Goal: Information Seeking & Learning: Learn about a topic

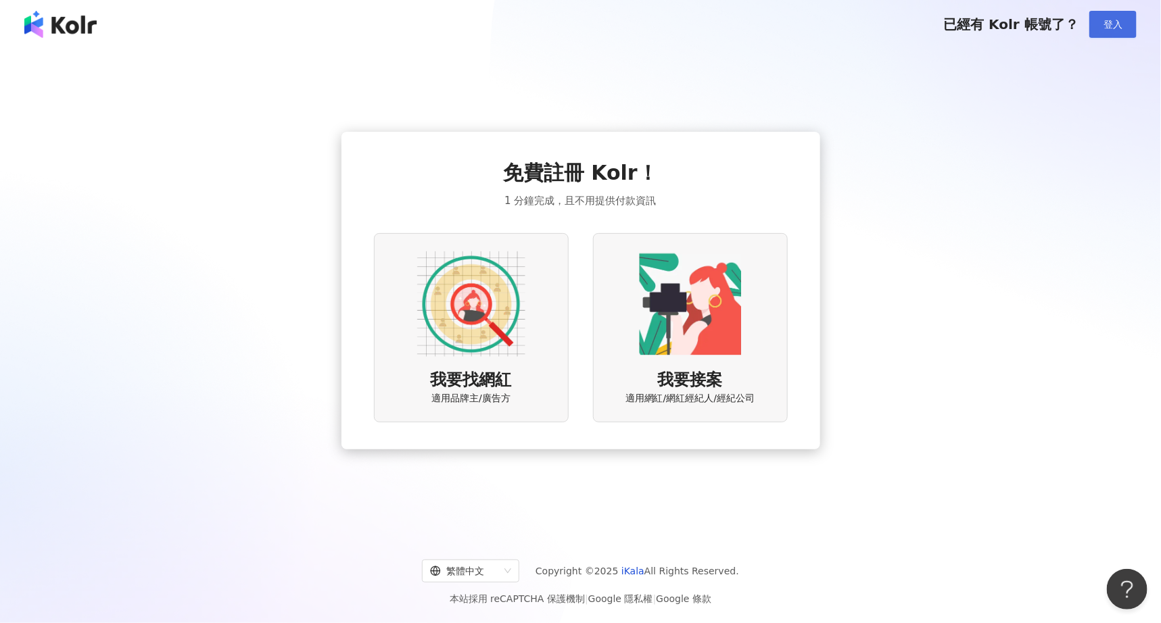
click at [1104, 24] on span "登入" at bounding box center [1113, 24] width 19 height 11
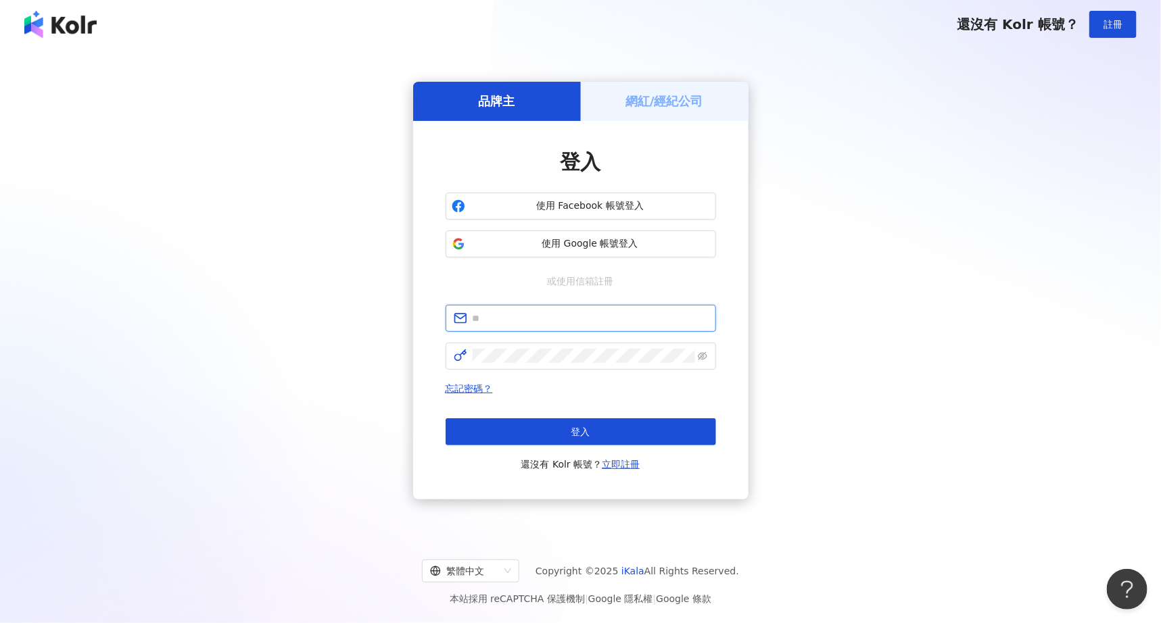
type input "**********"
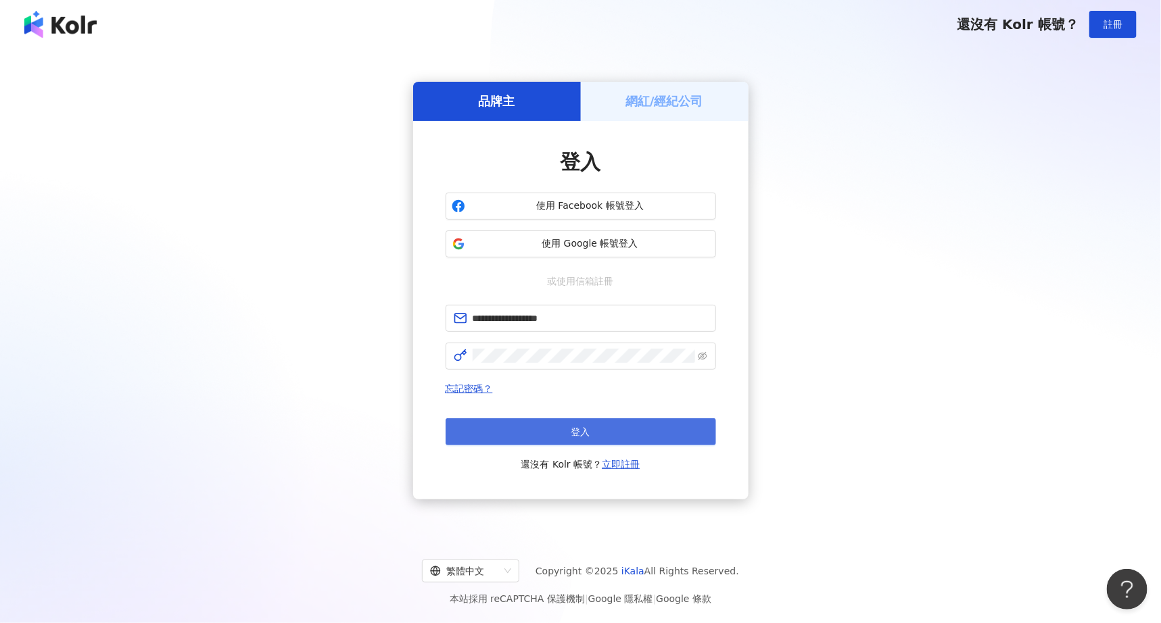
click at [620, 425] on button "登入" at bounding box center [581, 432] width 270 height 27
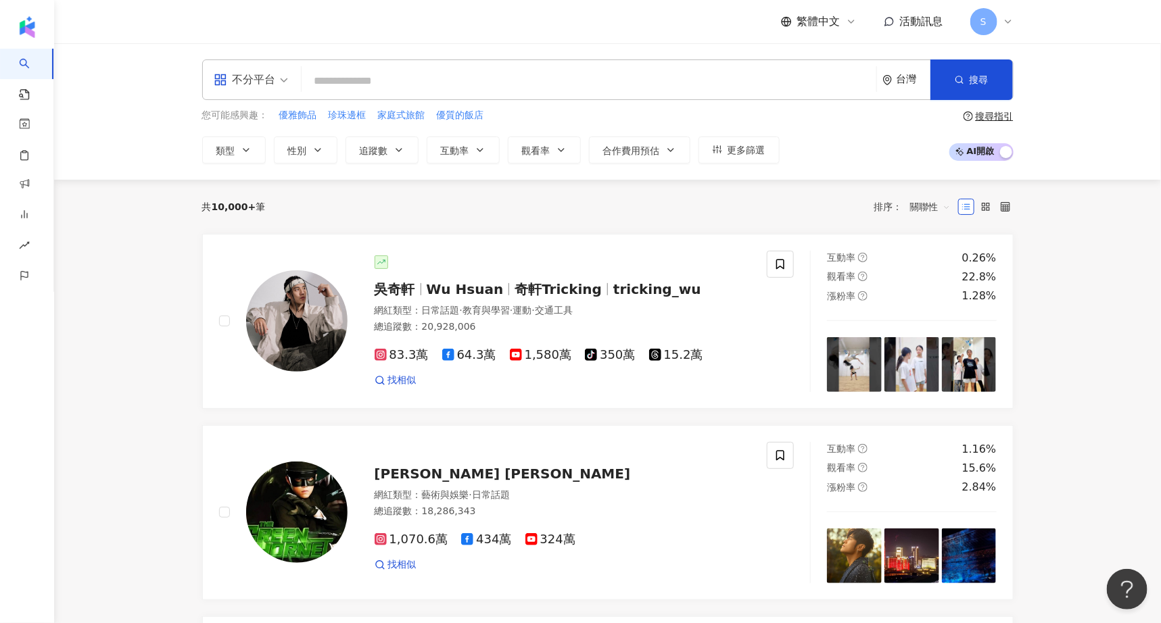
click at [330, 72] on input "search" at bounding box center [589, 81] width 564 height 26
paste input "**********"
type input "**********"
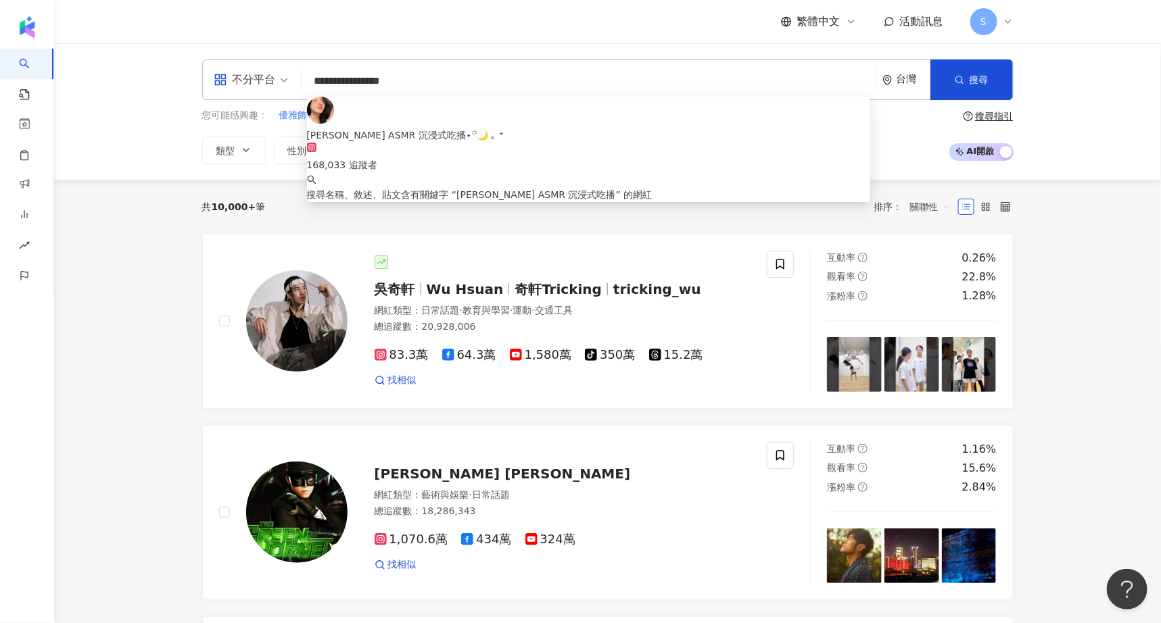
click at [429, 105] on div "Carol ASMR 沉浸式吃播⋆꙳🌙 ｡ ⁺ 168,033 追蹤者" at bounding box center [588, 135] width 563 height 76
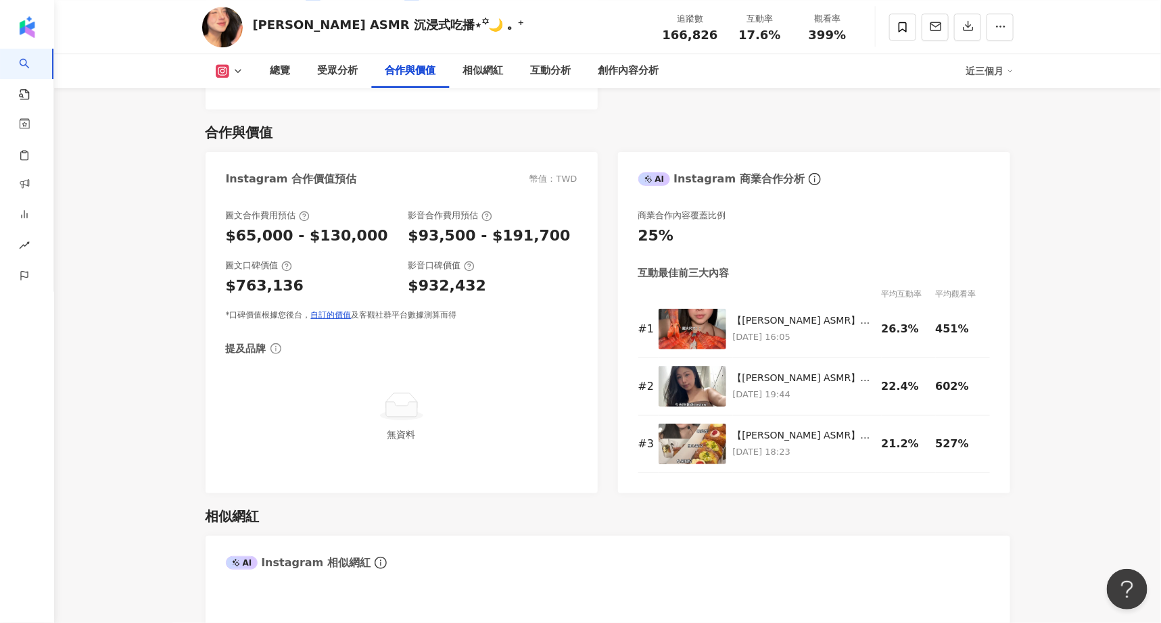
scroll to position [1860, 0]
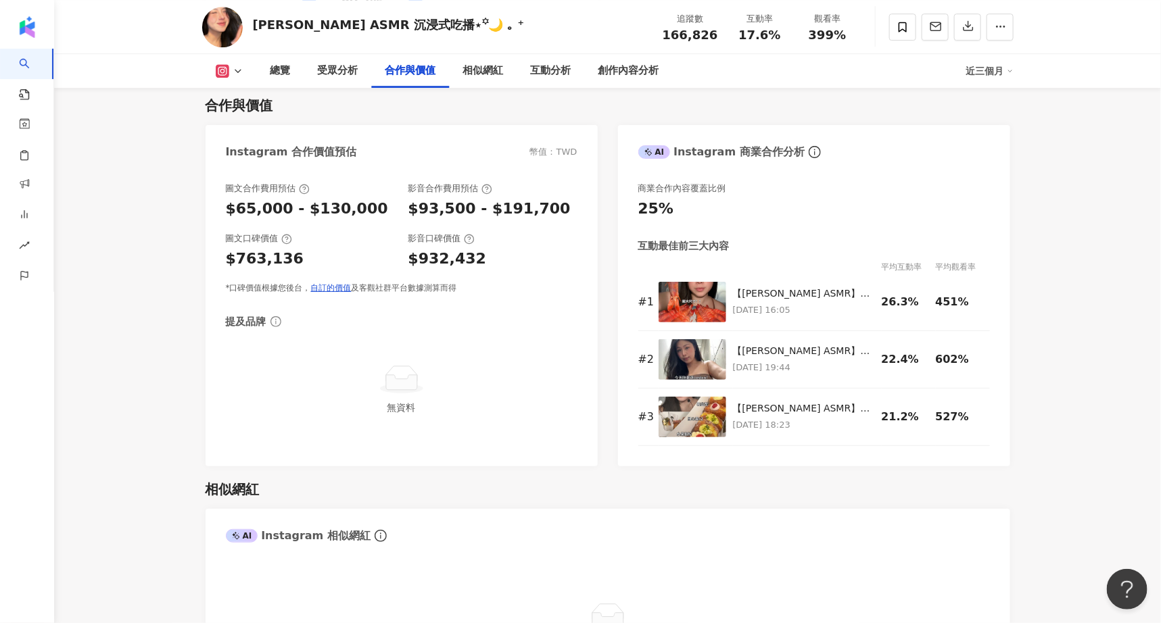
drag, startPoint x: 1062, startPoint y: 244, endPoint x: 1072, endPoint y: 241, distance: 10.7
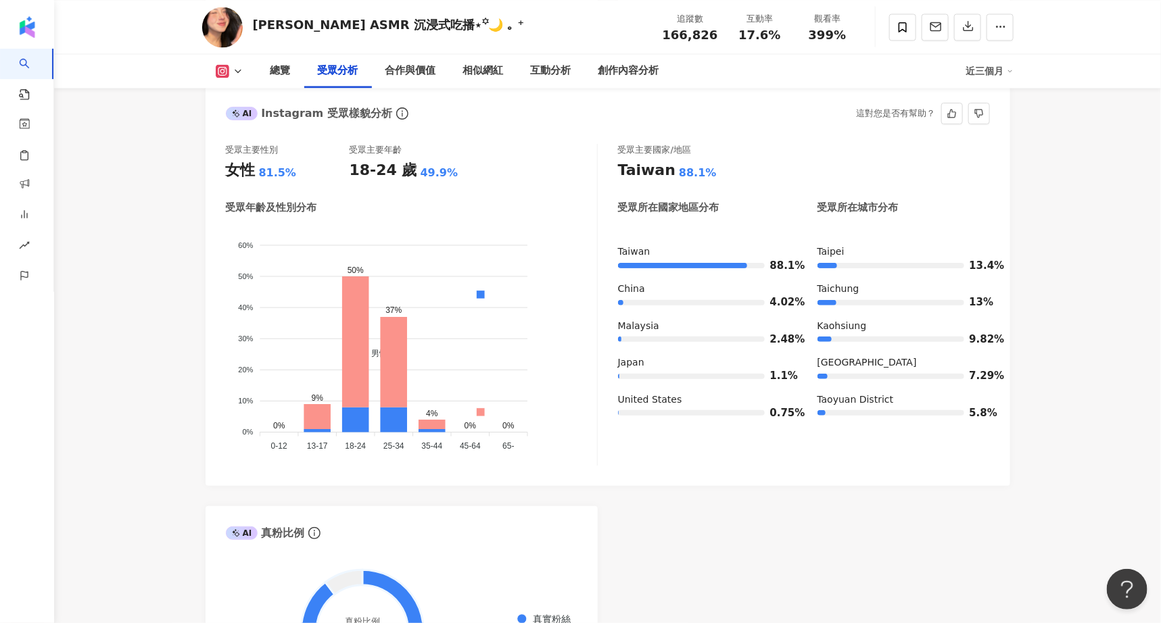
scroll to position [1183, 0]
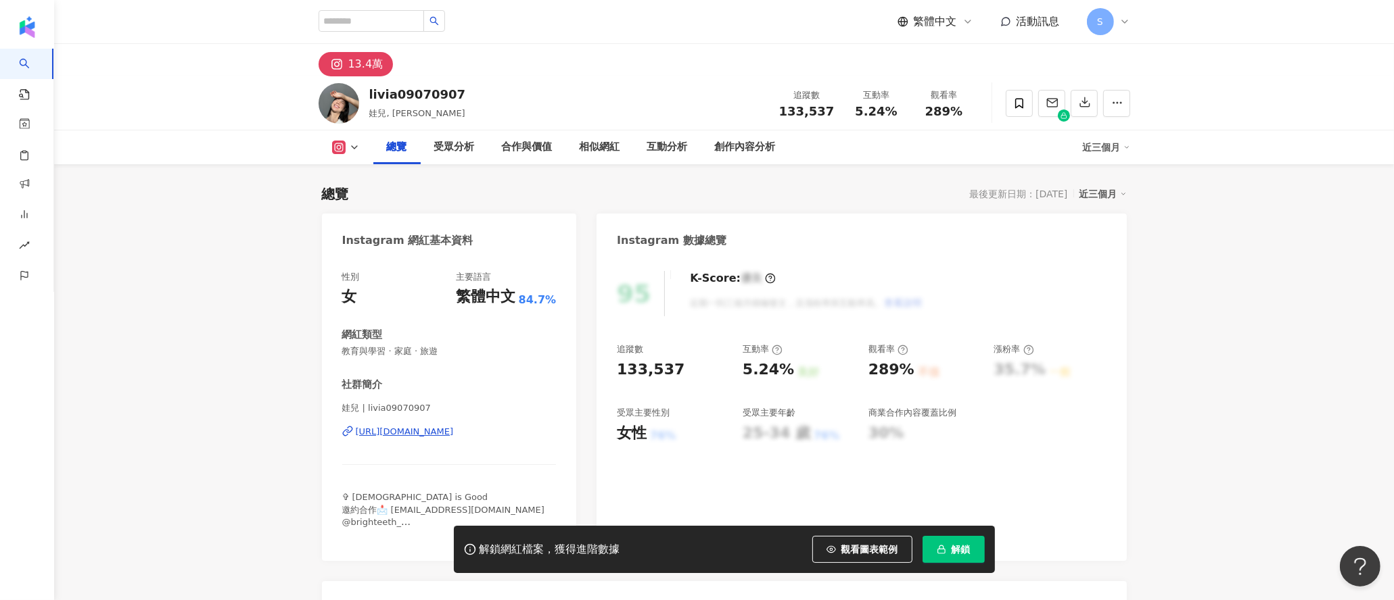
scroll to position [83, 0]
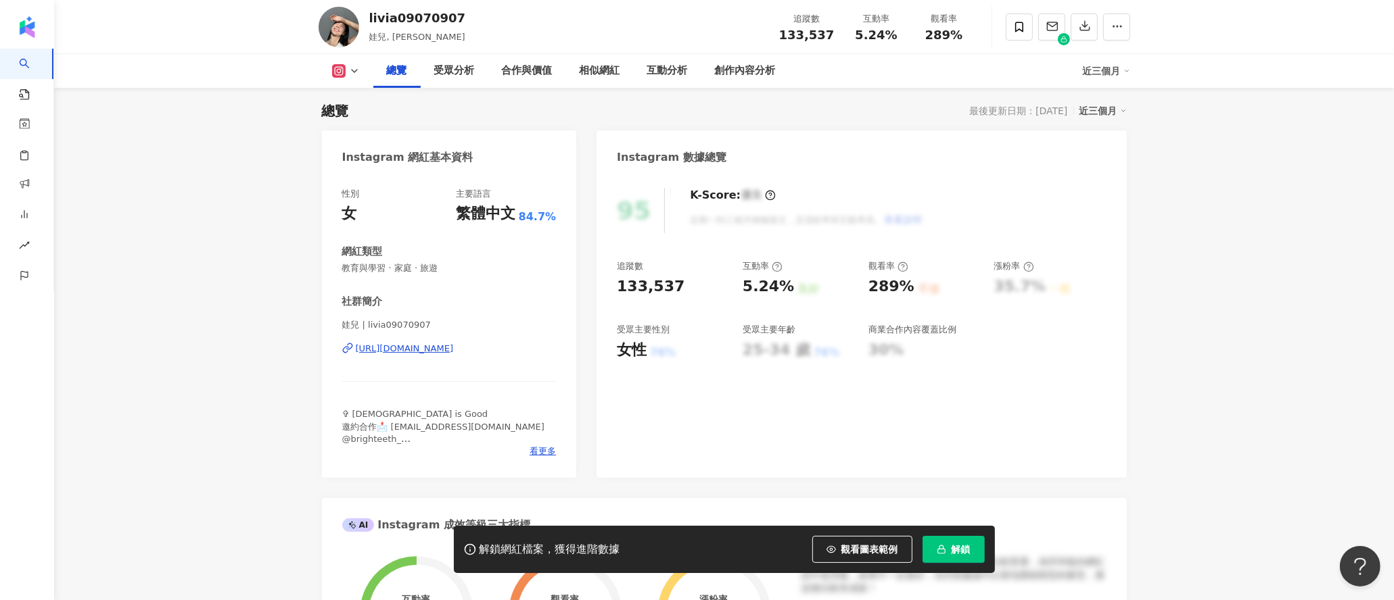
drag, startPoint x: 367, startPoint y: 92, endPoint x: 430, endPoint y: 91, distance: 63.6
click at [452, 162] on div "Instagram 網紅基本資料" at bounding box center [407, 157] width 131 height 15
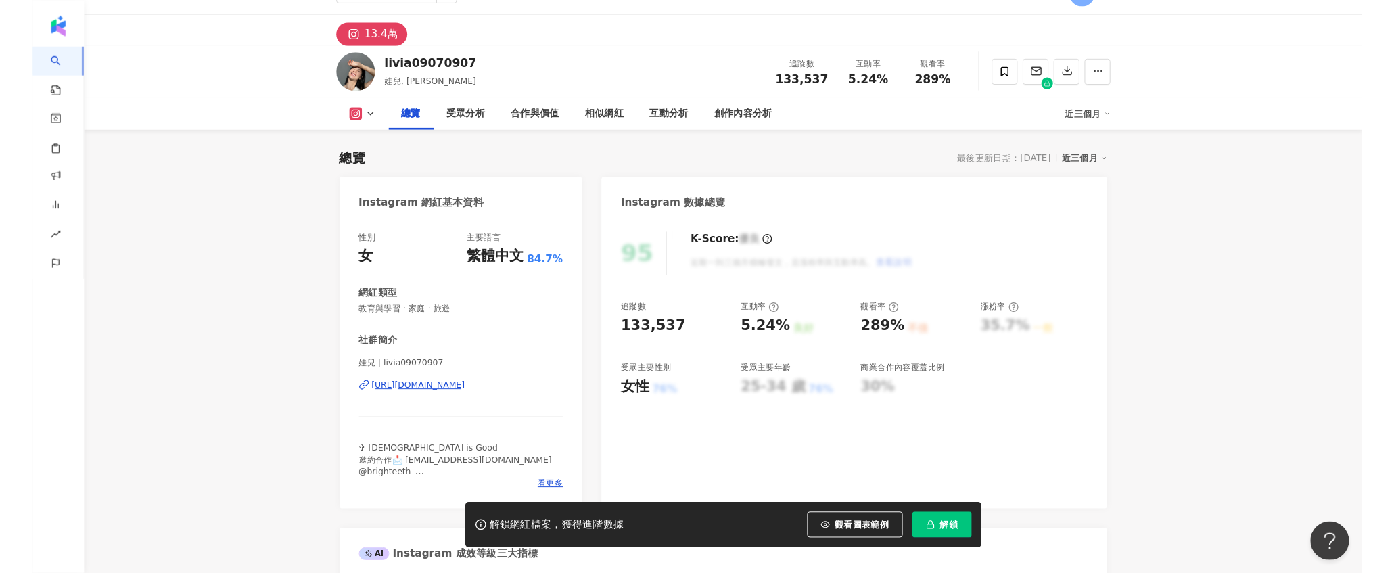
scroll to position [0, 0]
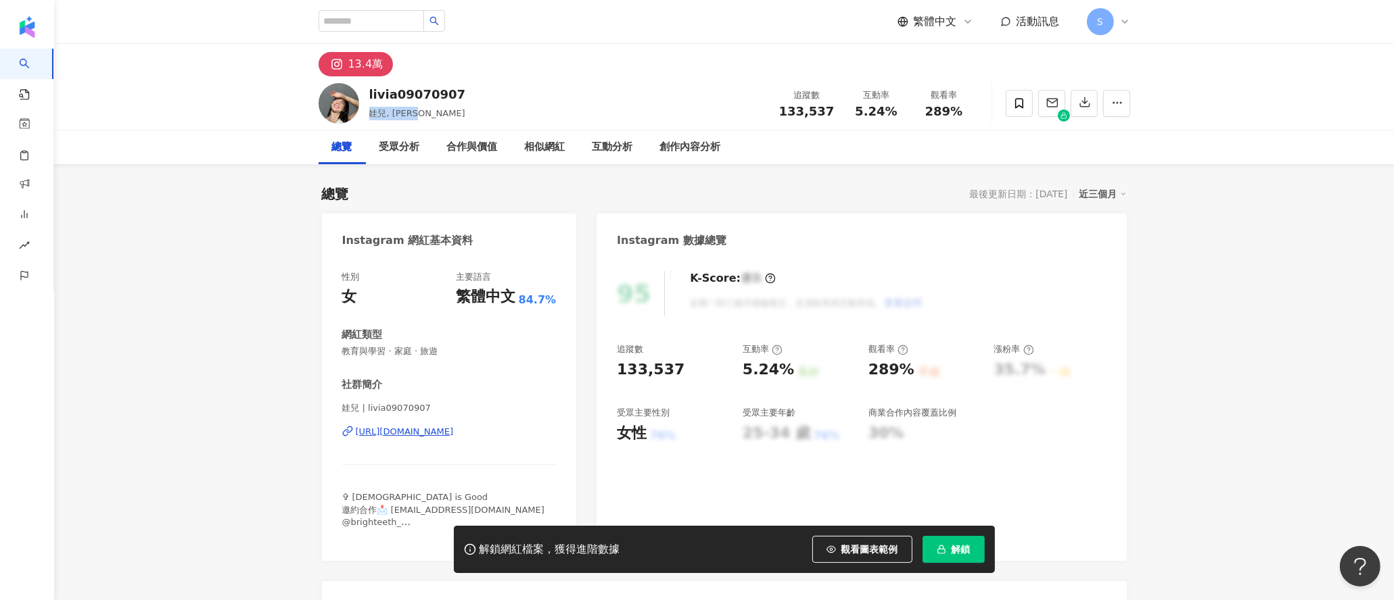
drag, startPoint x: 369, startPoint y: 109, endPoint x: 417, endPoint y: 112, distance: 48.1
click at [417, 112] on div "娃兒, [PERSON_NAME]" at bounding box center [417, 114] width 97 height 14
copy span "娃兒, [PERSON_NAME]"
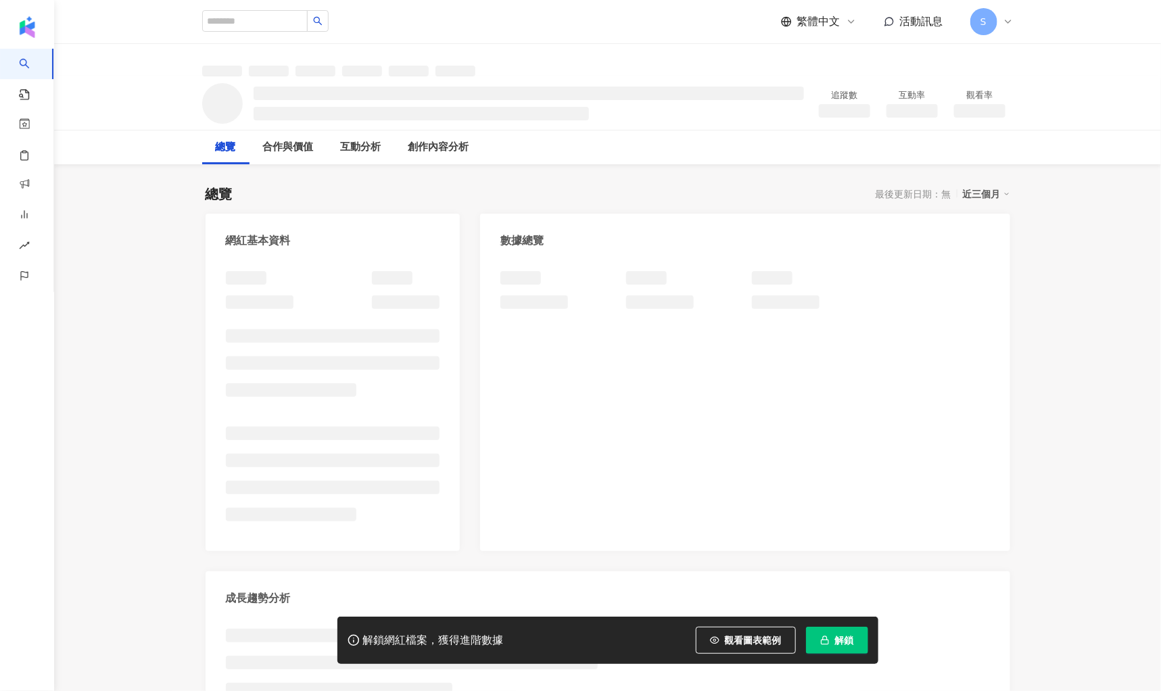
click at [844, 643] on span "解鎖" at bounding box center [844, 640] width 19 height 11
click at [844, 639] on span "解鎖" at bounding box center [844, 640] width 19 height 11
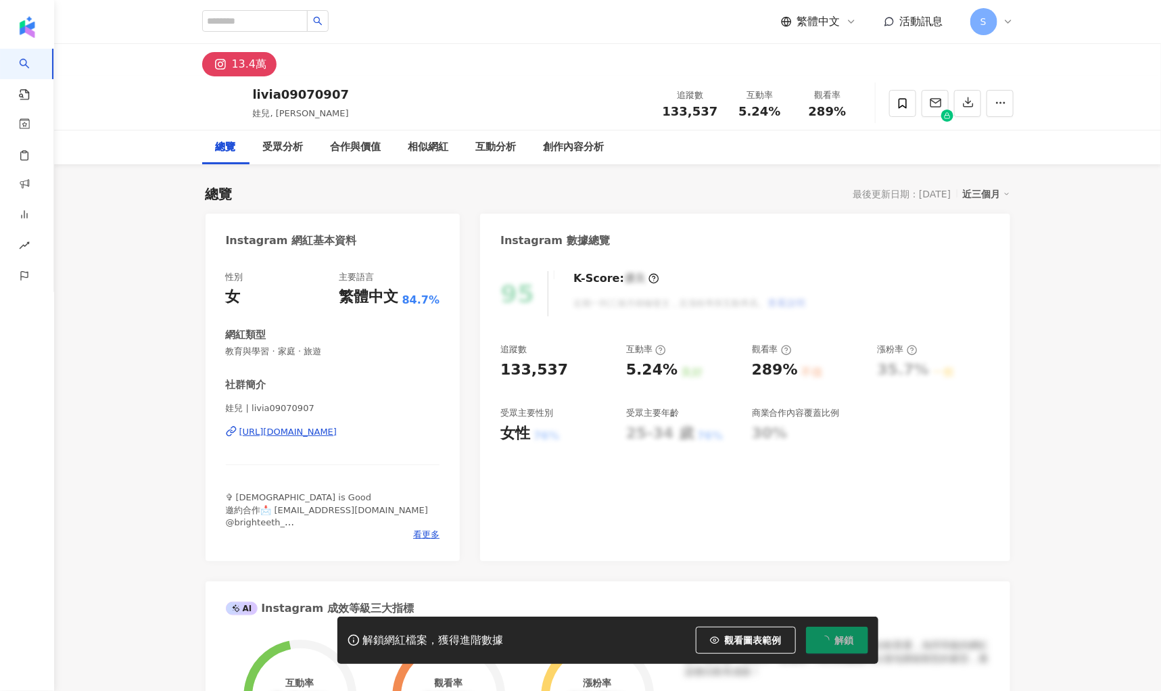
scroll to position [83, 0]
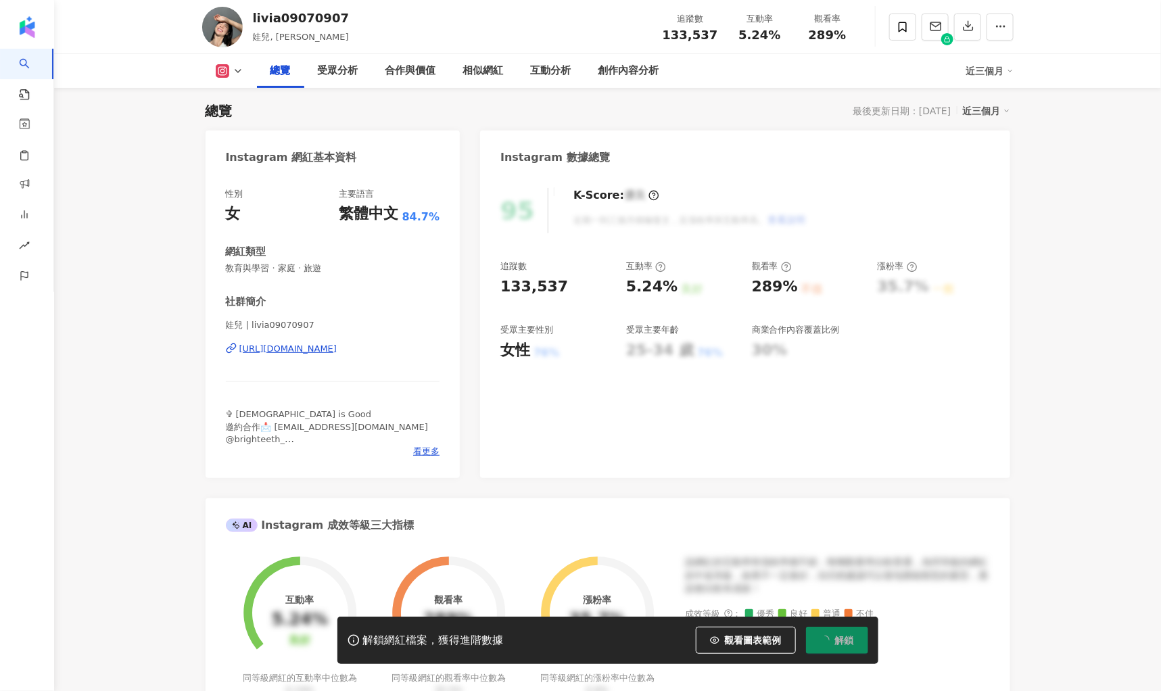
click at [843, 635] on span "解鎖" at bounding box center [844, 640] width 19 height 11
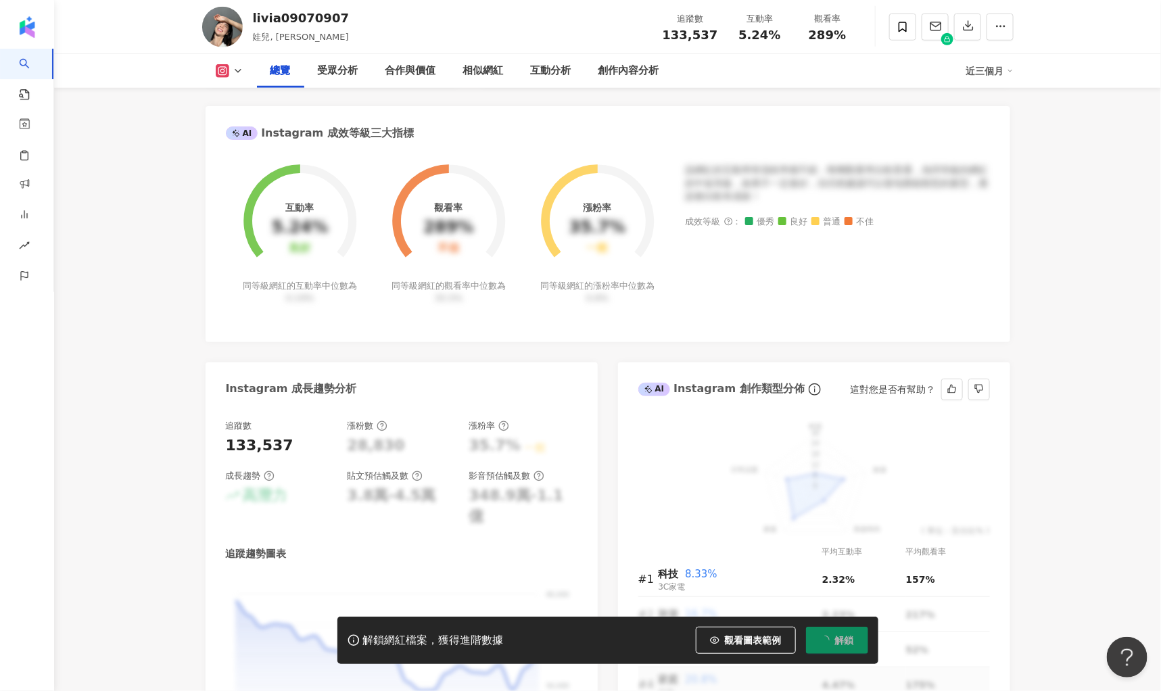
scroll to position [506, 0]
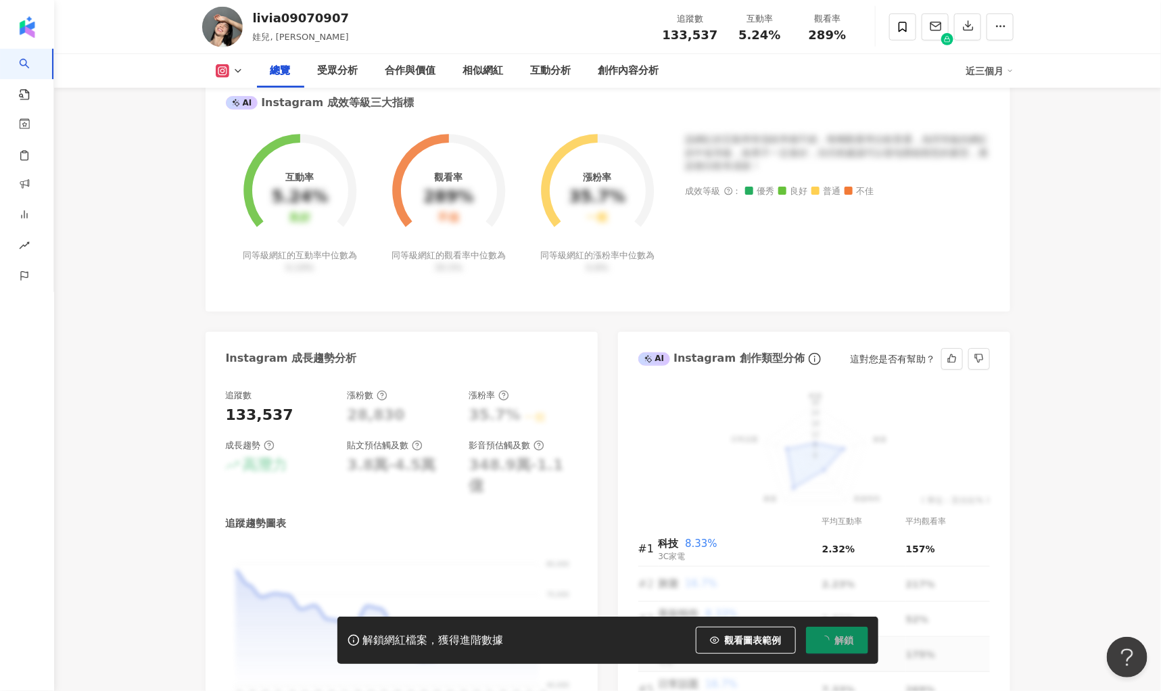
click at [819, 657] on div "解鎖網紅檔案，獲得進階數據 觀看圖表範例 解鎖" at bounding box center [607, 640] width 541 height 47
click at [822, 640] on icon "loading" at bounding box center [825, 641] width 14 height 14
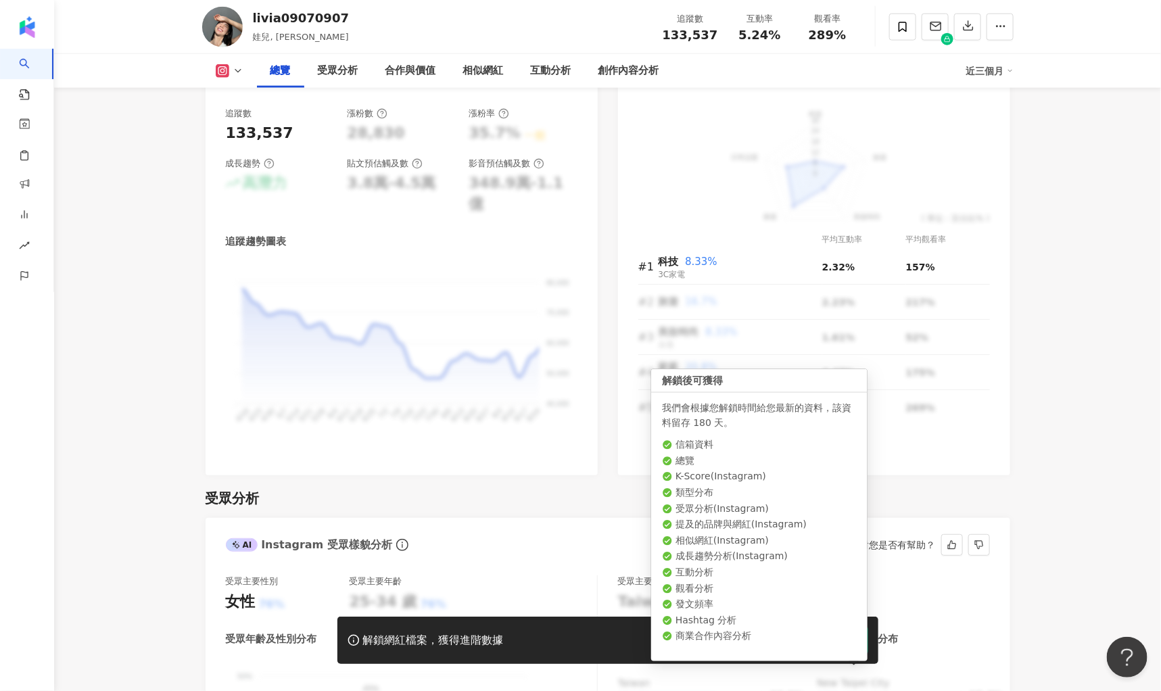
scroll to position [844, 0]
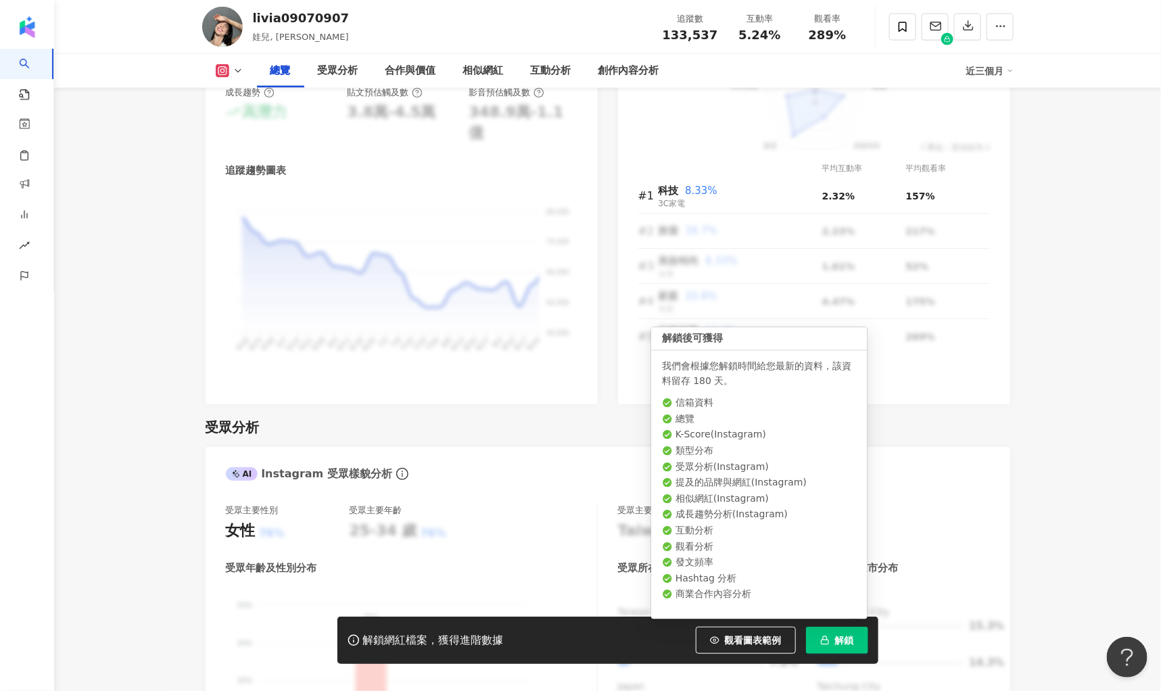
click at [841, 640] on span "解鎖" at bounding box center [844, 640] width 19 height 11
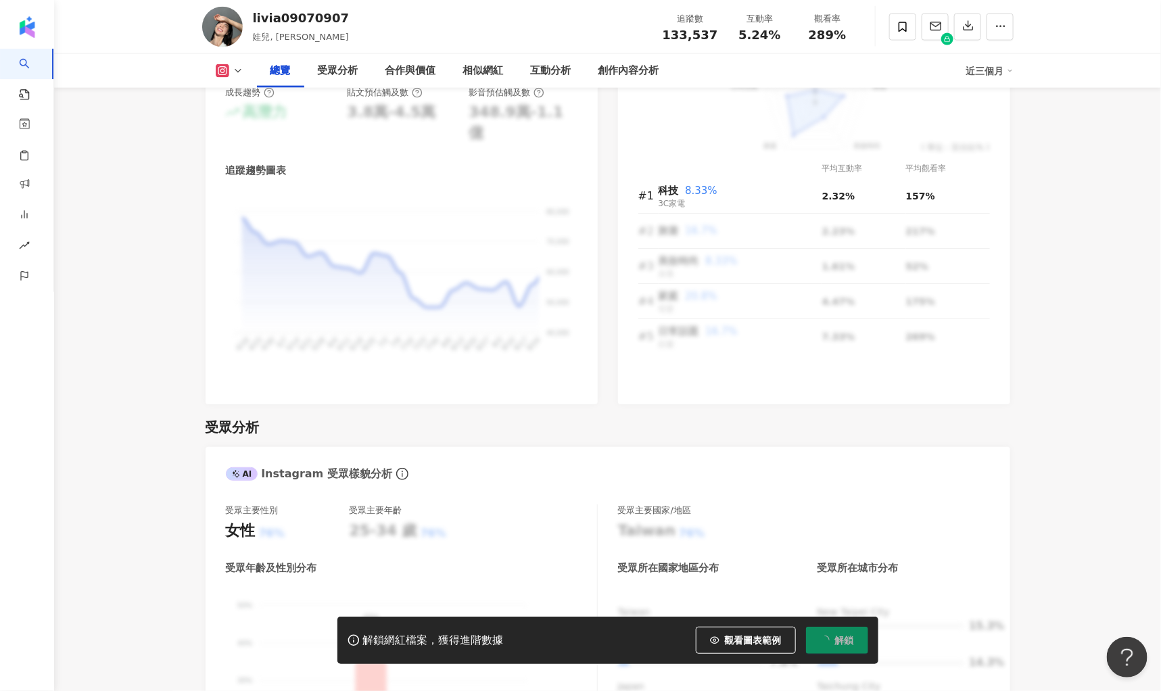
click at [809, 646] on button "解鎖" at bounding box center [837, 640] width 62 height 27
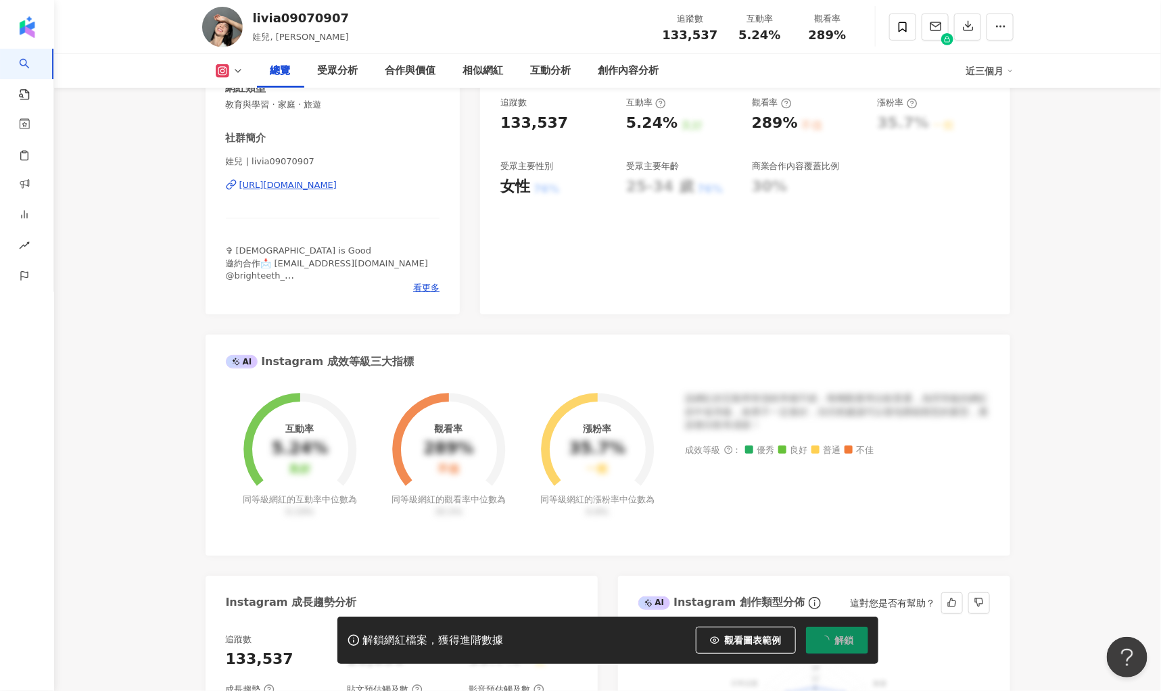
scroll to position [0, 0]
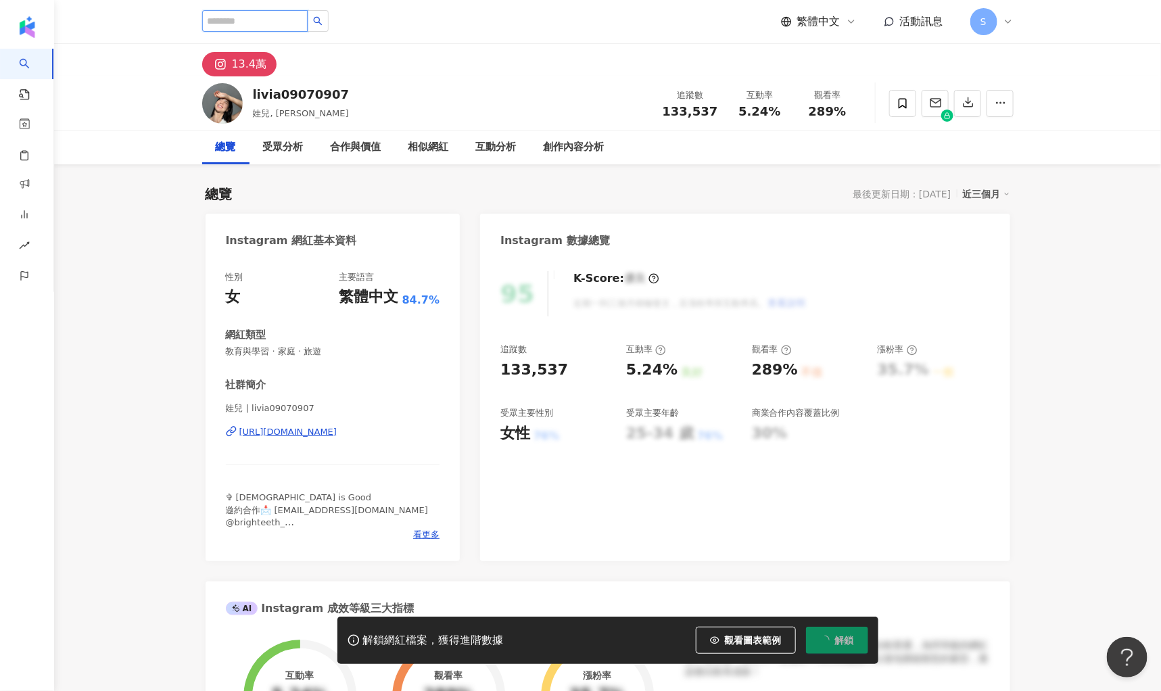
click at [304, 27] on input "search" at bounding box center [254, 21] width 105 height 22
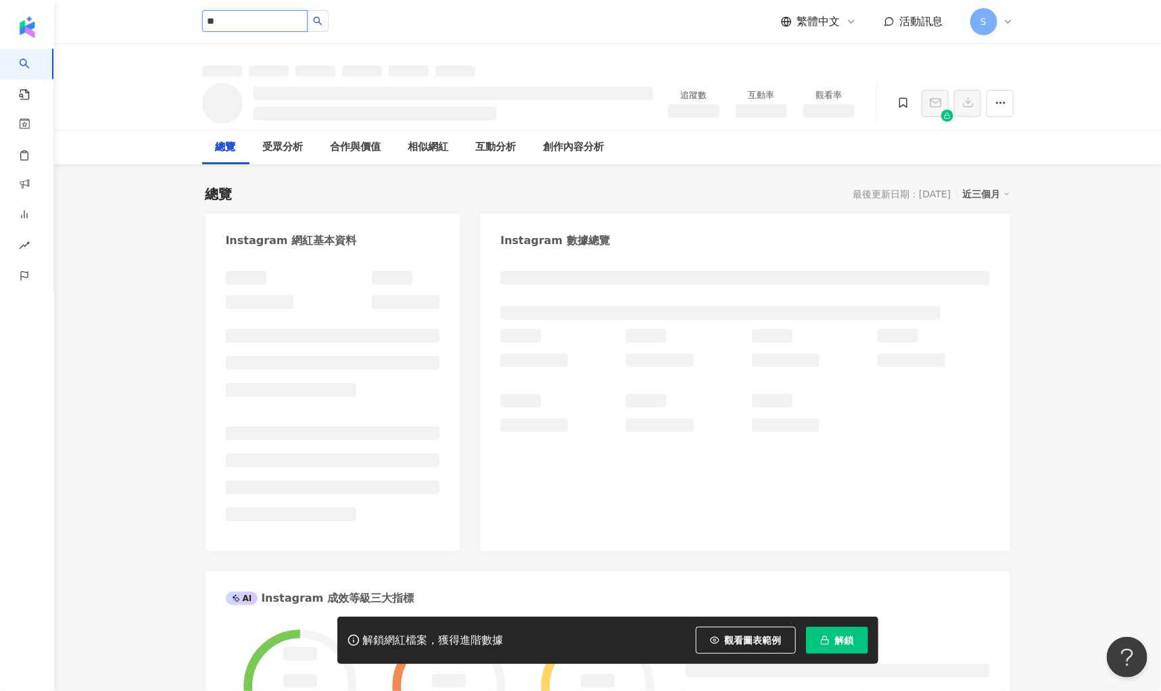
type input "*"
click at [895, 484] on div at bounding box center [744, 404] width 529 height 293
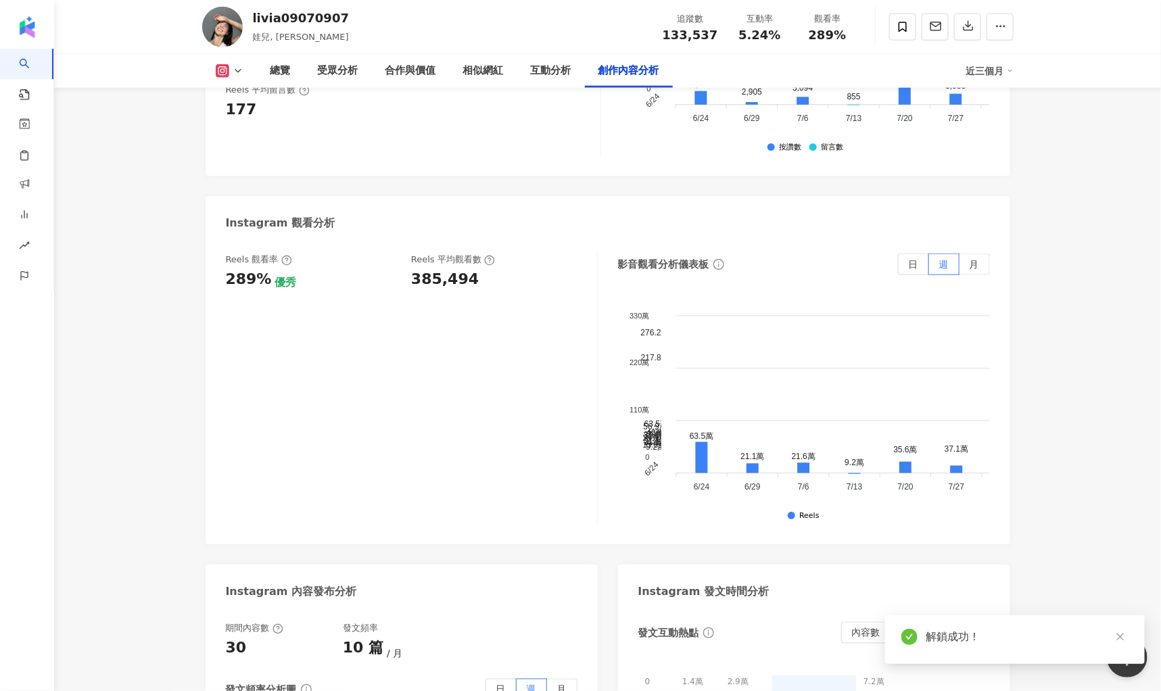
scroll to position [4062, 0]
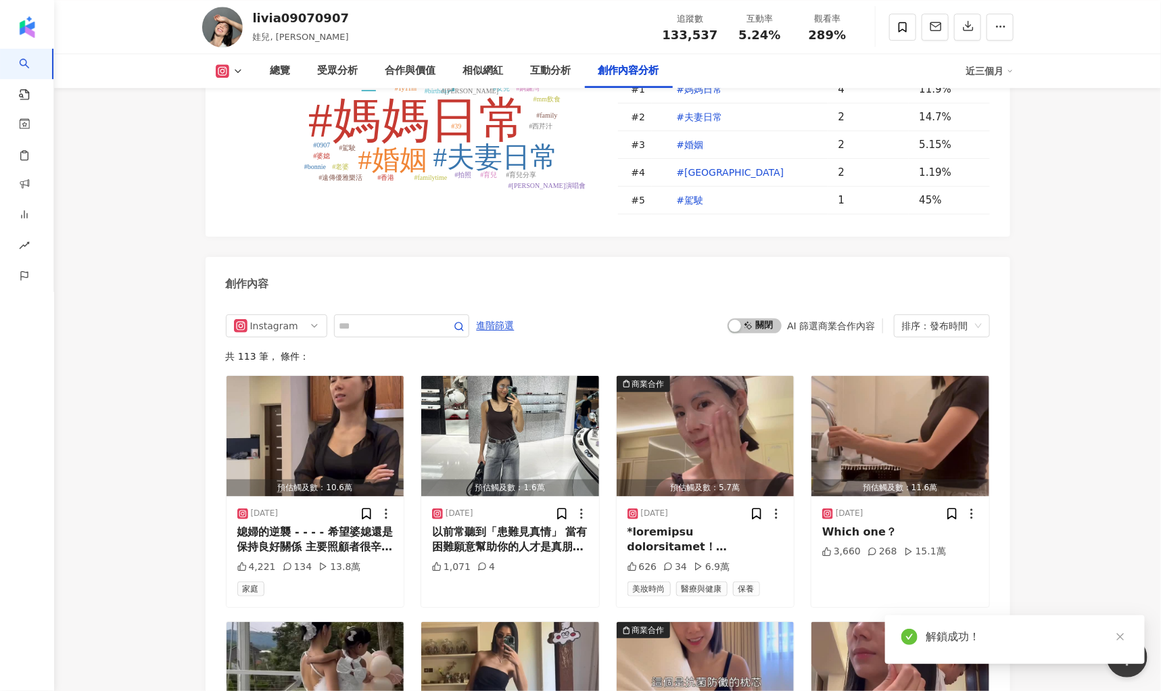
click at [397, 318] on input "text" at bounding box center [386, 326] width 95 height 16
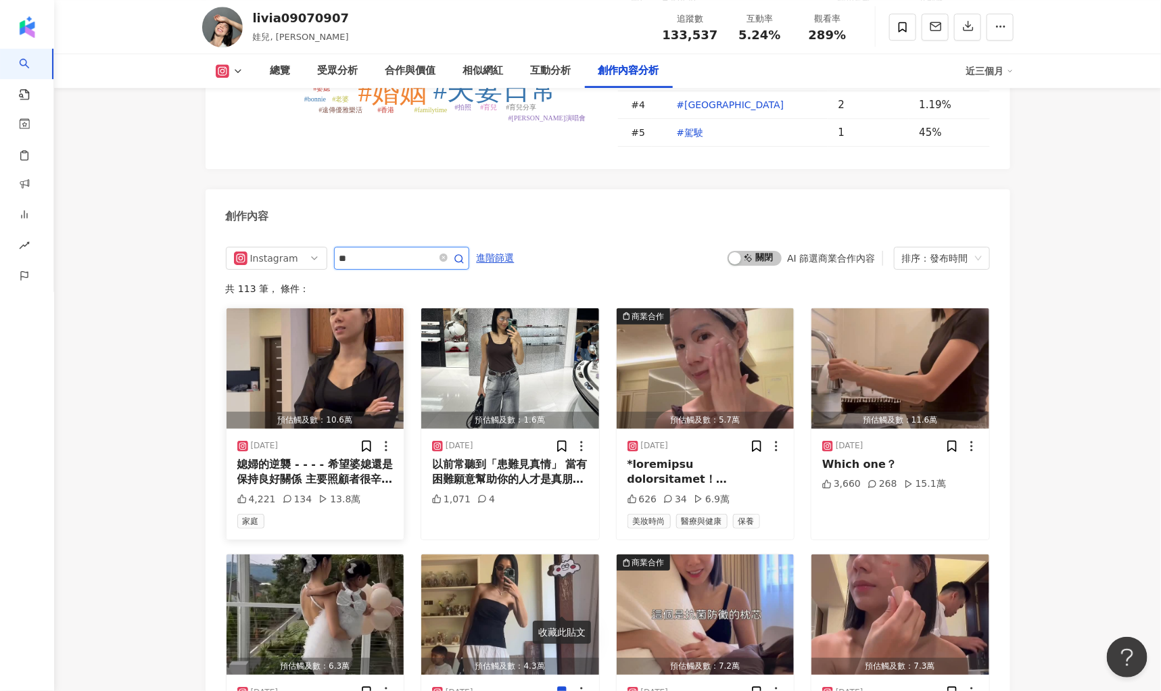
scroll to position [4122, 0]
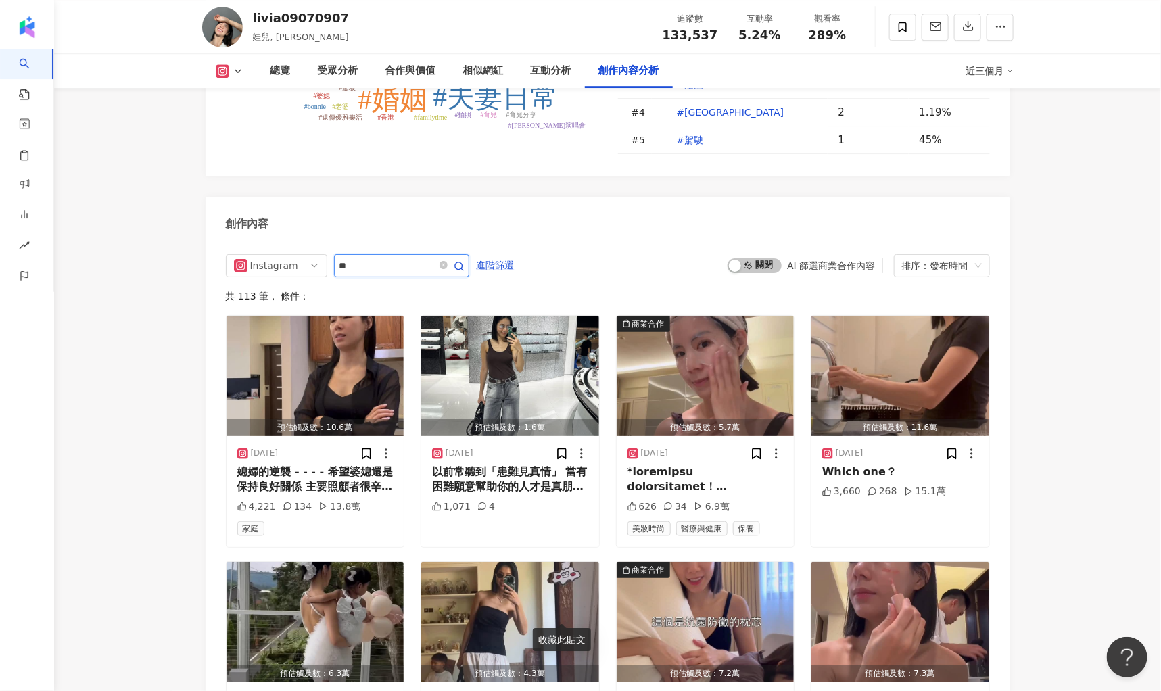
type input "**"
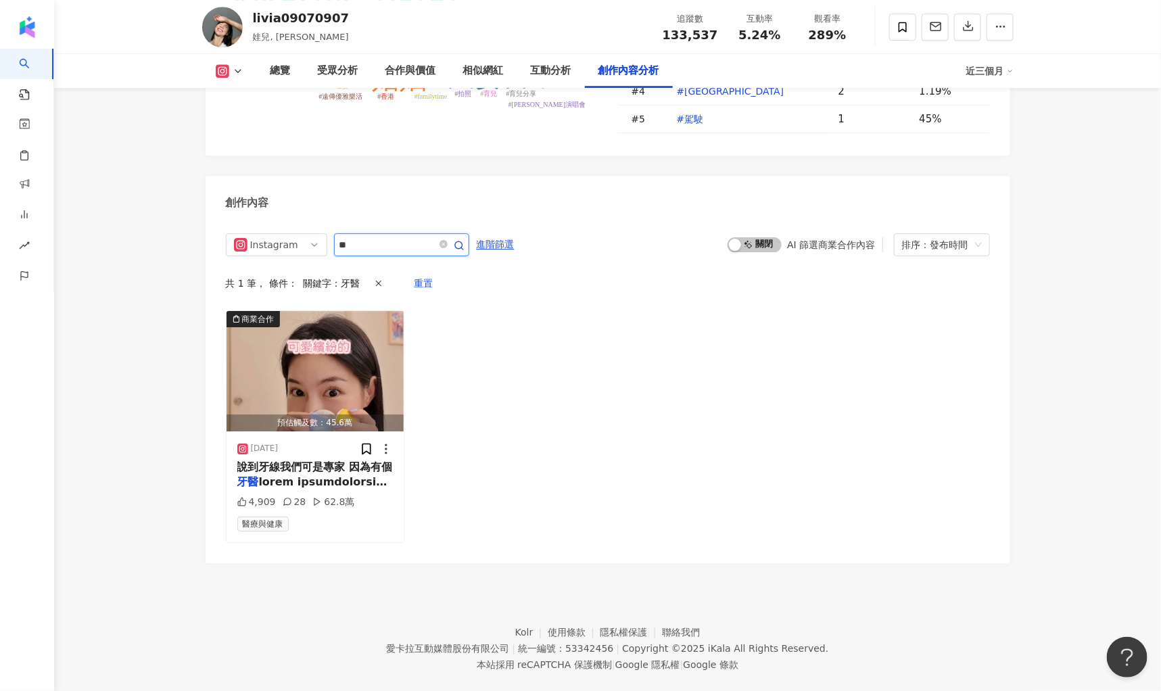
scroll to position [4075, 0]
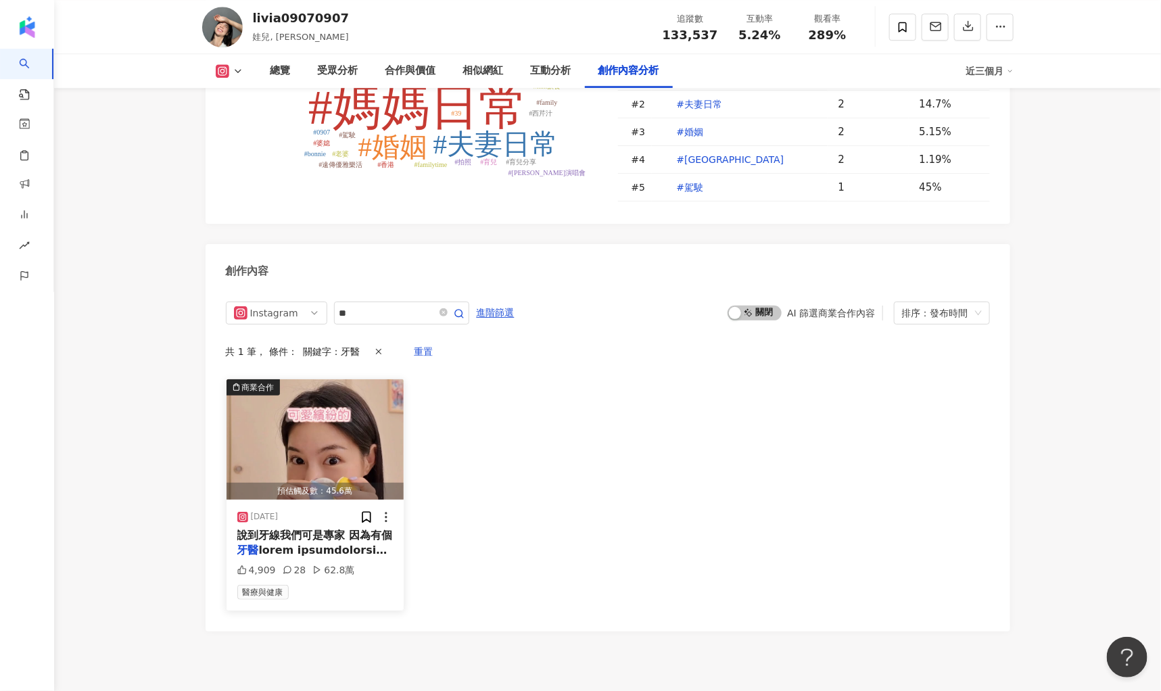
click at [369, 379] on img "button" at bounding box center [316, 439] width 178 height 120
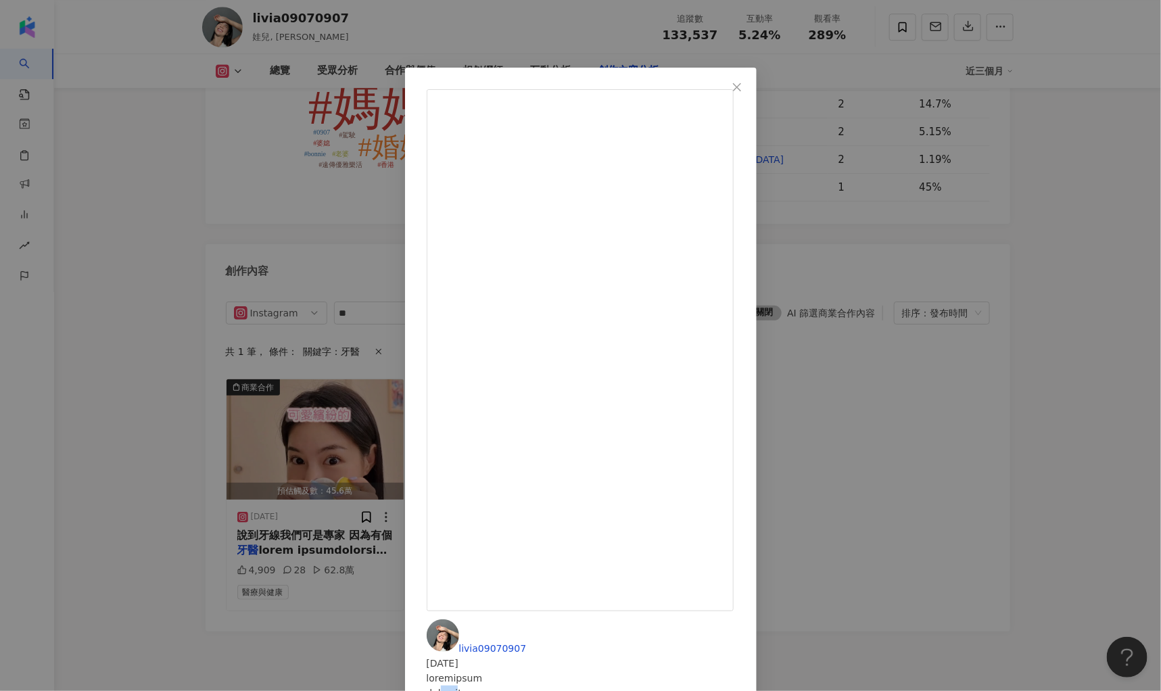
drag, startPoint x: 638, startPoint y: 160, endPoint x: 677, endPoint y: 164, distance: 39.4
